Goal: Task Accomplishment & Management: Manage account settings

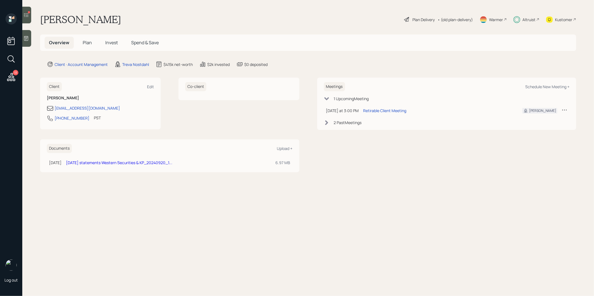
click at [109, 41] on span "Invest" at bounding box center [111, 43] width 13 height 6
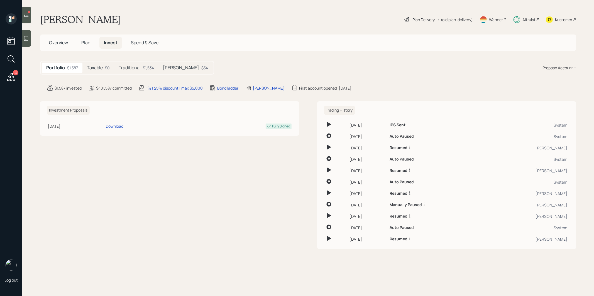
click at [94, 67] on h5 "Taxable" at bounding box center [95, 67] width 16 height 5
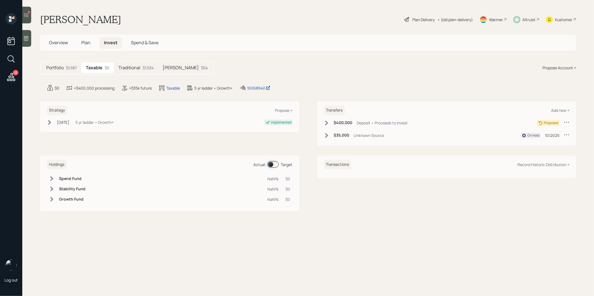
click at [325, 122] on icon at bounding box center [327, 123] width 6 height 6
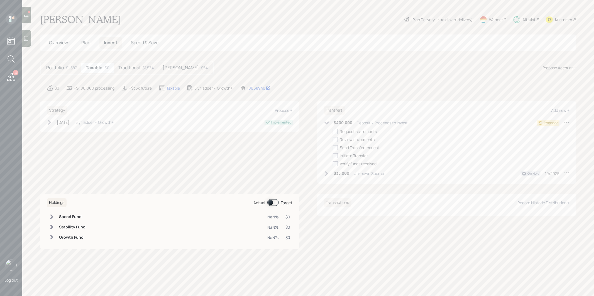
click at [335, 130] on div at bounding box center [335, 131] width 5 height 5
click at [333, 132] on input "checkbox" at bounding box center [333, 132] width 0 height 0
checkbox input "true"
click at [336, 138] on div at bounding box center [335, 139] width 5 height 5
click at [333, 140] on input "checkbox" at bounding box center [333, 140] width 0 height 0
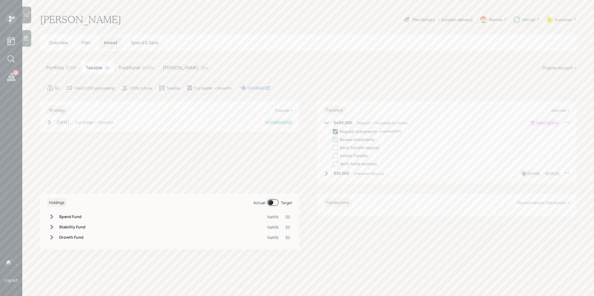
checkbox input "true"
click at [26, 16] on icon at bounding box center [26, 15] width 6 height 6
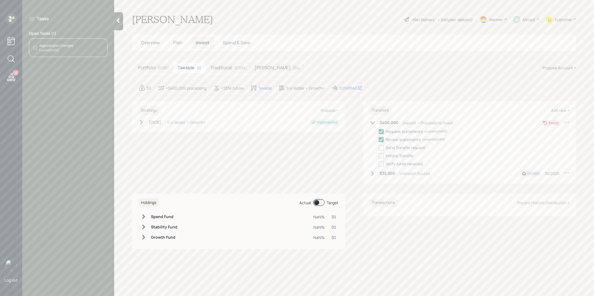
click at [174, 45] on span "Plan" at bounding box center [177, 43] width 9 height 6
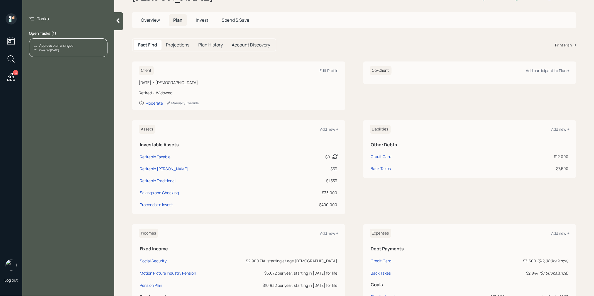
scroll to position [23, 0]
